Goal: Information Seeking & Learning: Check status

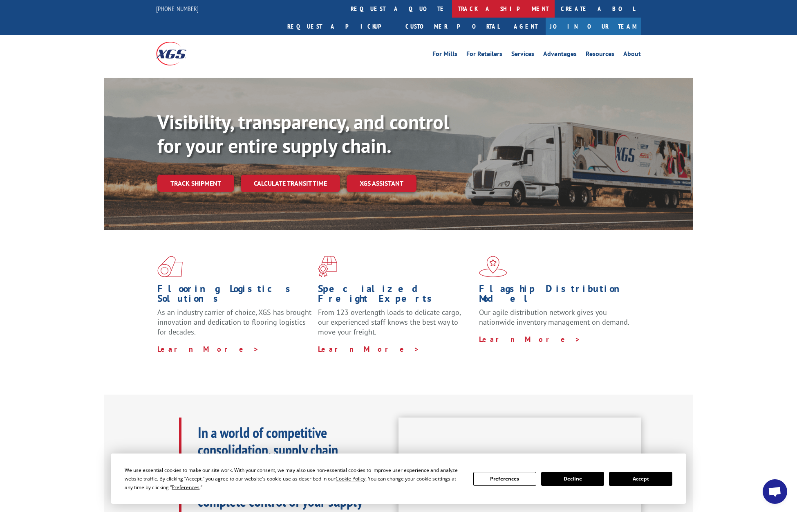
click at [452, 4] on link "track a shipment" at bounding box center [503, 9] width 103 height 18
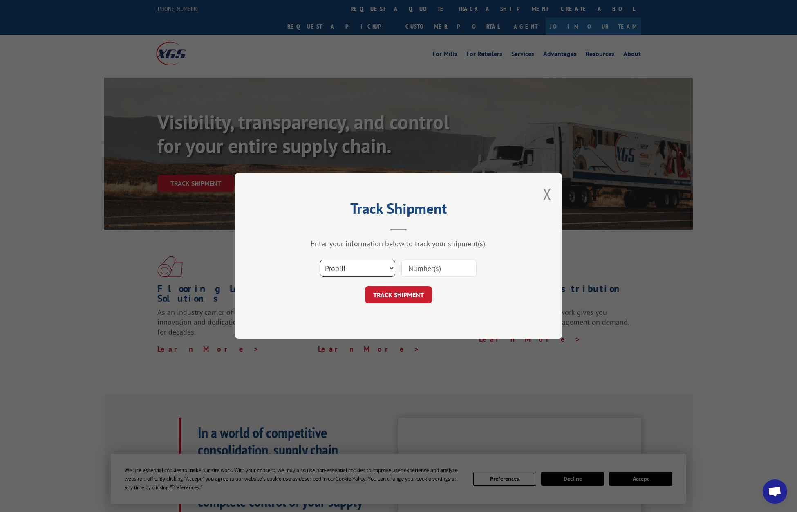
click at [382, 267] on select "Select category... Probill BOL PO" at bounding box center [357, 268] width 75 height 17
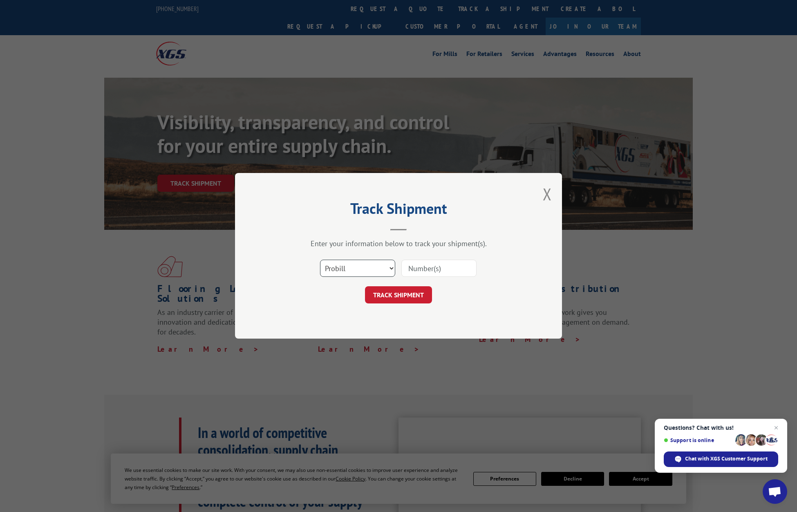
select select "bol"
click at [417, 270] on input at bounding box center [438, 268] width 75 height 17
paste input "2851374"
type input "2851374"
click at [414, 292] on button "TRACK SHIPMENT" at bounding box center [398, 294] width 67 height 17
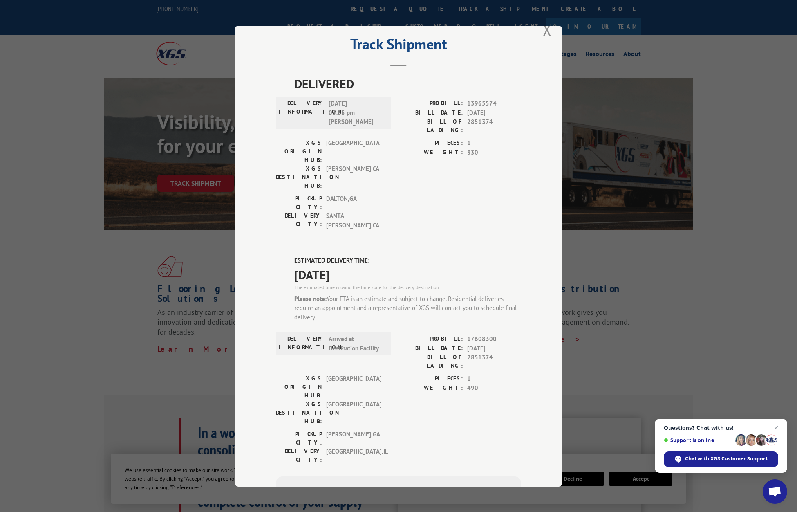
scroll to position [3, 0]
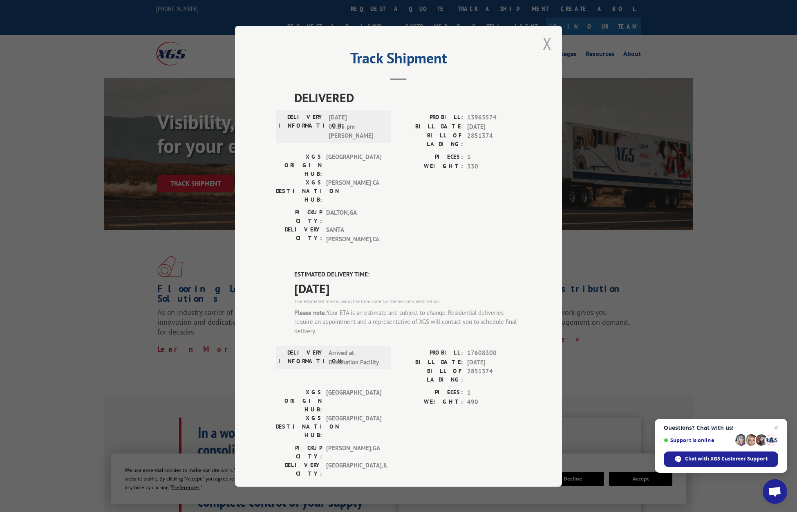
click at [544, 45] on button "Close modal" at bounding box center [547, 44] width 9 height 22
